Goal: Transaction & Acquisition: Book appointment/travel/reservation

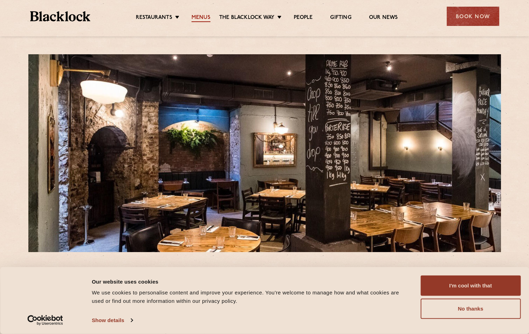
click at [200, 18] on link "Menus" at bounding box center [201, 18] width 19 height 8
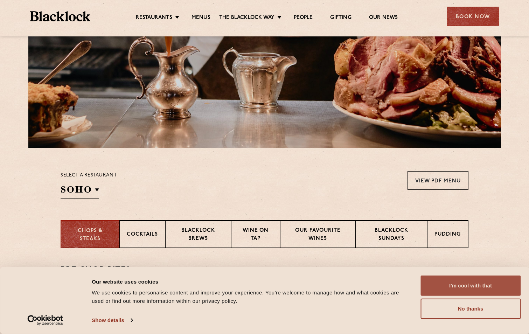
scroll to position [105, 0]
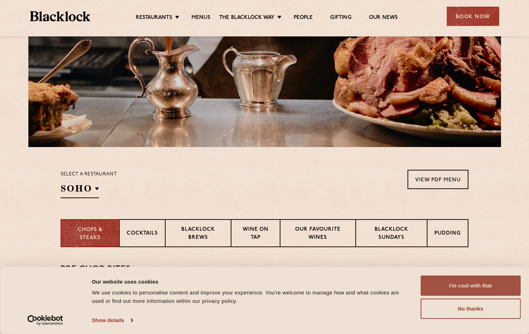
click at [452, 287] on button "I'm cool with that" at bounding box center [471, 286] width 100 height 20
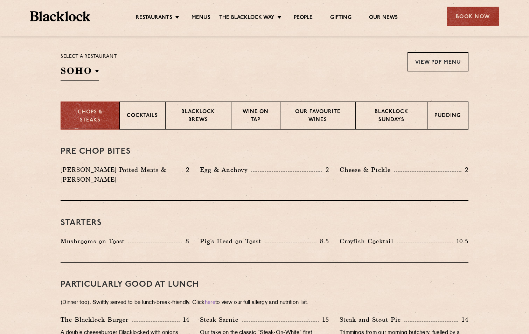
scroll to position [245, 0]
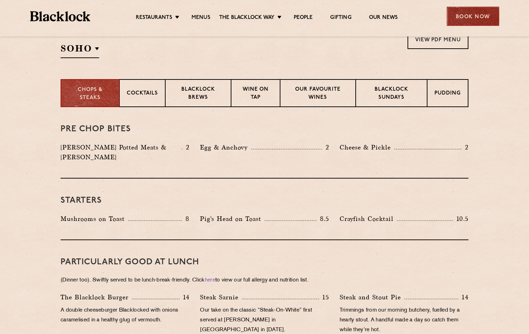
click at [467, 19] on div "Book Now" at bounding box center [473, 16] width 53 height 19
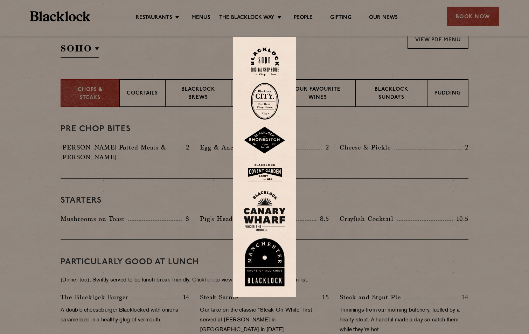
click at [274, 101] on img at bounding box center [265, 101] width 28 height 37
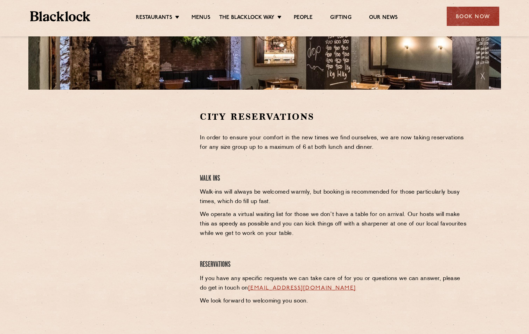
scroll to position [175, 0]
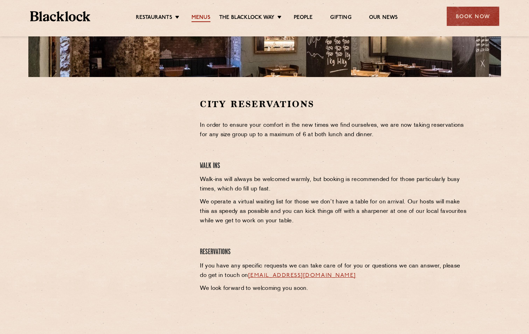
click at [207, 15] on link "Menus" at bounding box center [201, 18] width 19 height 8
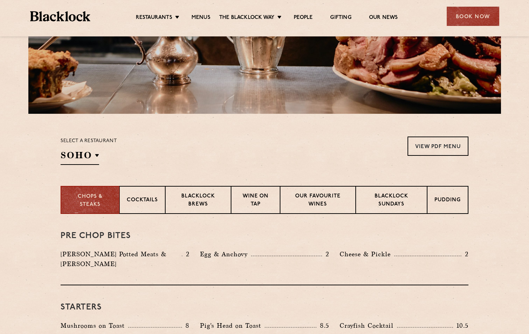
scroll to position [210, 0]
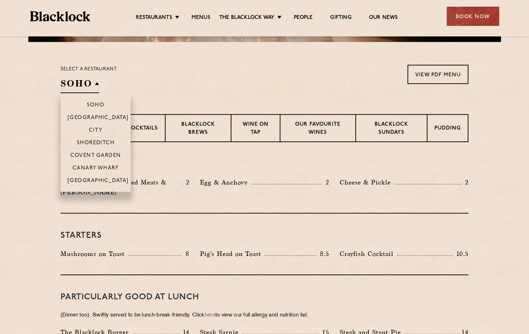
click at [89, 81] on h2 "SOHO" at bounding box center [80, 85] width 39 height 16
click at [98, 126] on li "City" at bounding box center [96, 130] width 70 height 13
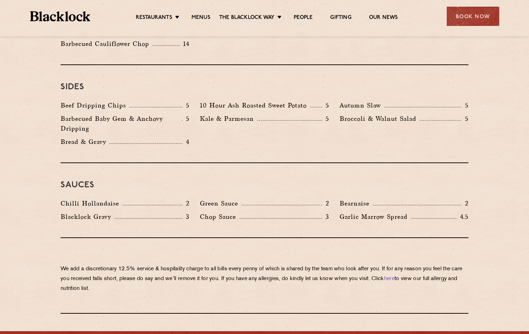
scroll to position [1051, 0]
